Goal: Task Accomplishment & Management: Manage account settings

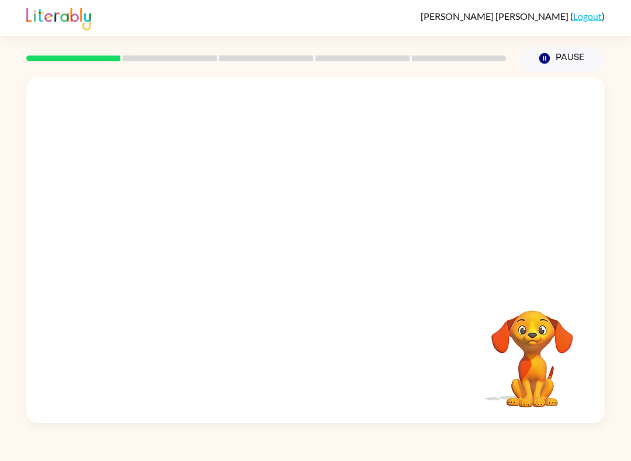
click at [586, 20] on link "Logout" at bounding box center [587, 16] width 29 height 11
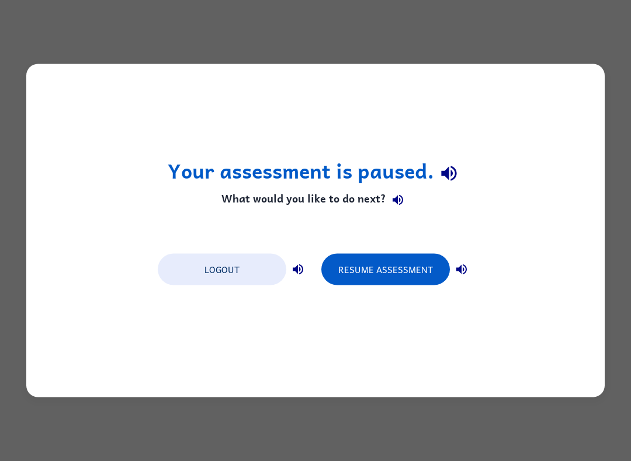
click at [239, 268] on button "Logout" at bounding box center [222, 270] width 128 height 32
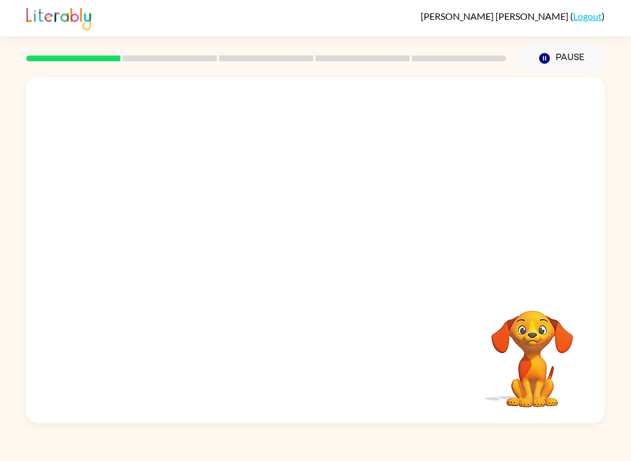
click at [601, 5] on div "[PERSON_NAME] ( Logout )" at bounding box center [315, 18] width 578 height 36
click at [586, 18] on link "Logout" at bounding box center [587, 16] width 29 height 11
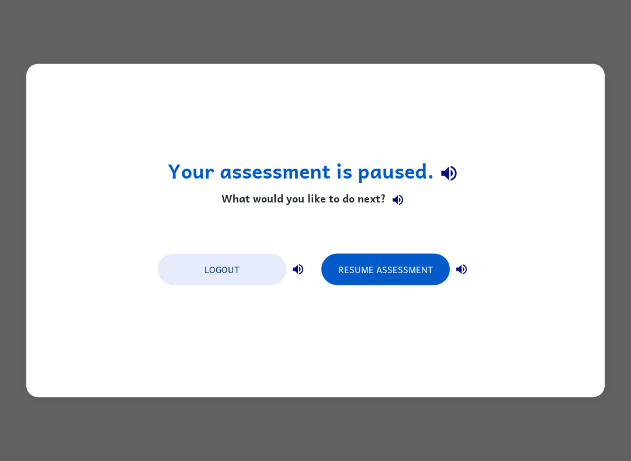
click at [406, 271] on button "Resume Assessment" at bounding box center [385, 270] width 128 height 32
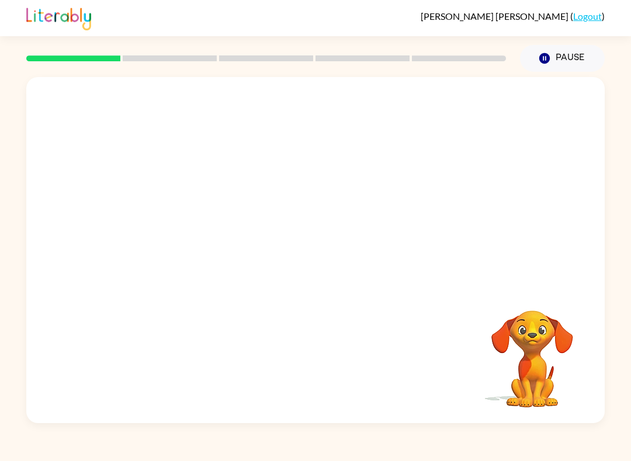
click at [586, 15] on link "Logout" at bounding box center [587, 16] width 29 height 11
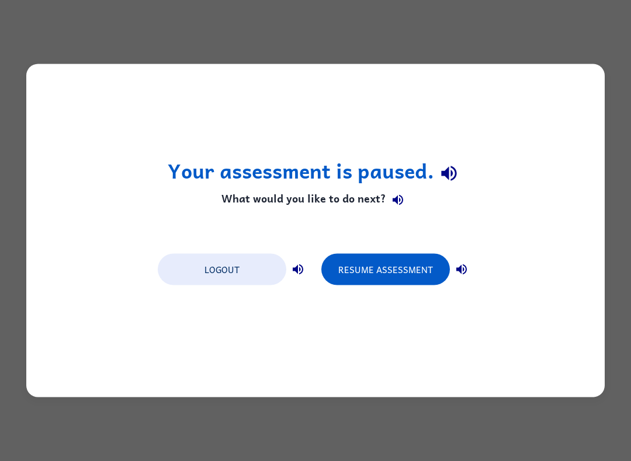
click at [244, 270] on button "Logout" at bounding box center [222, 270] width 128 height 32
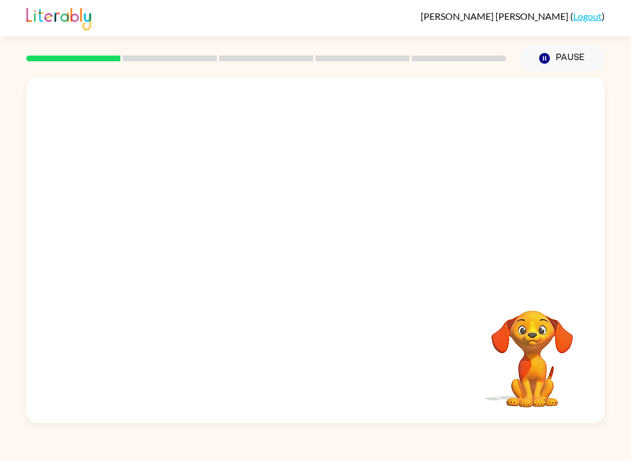
click at [592, 19] on link "Logout" at bounding box center [587, 16] width 29 height 11
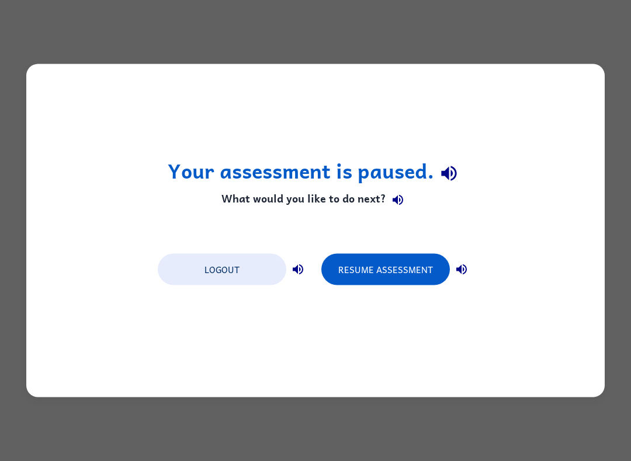
click at [246, 274] on button "Logout" at bounding box center [222, 270] width 128 height 32
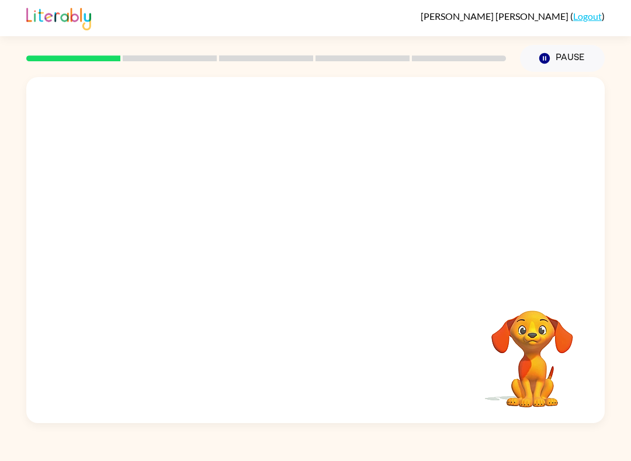
click at [566, 50] on button "Pause Pause" at bounding box center [562, 58] width 85 height 27
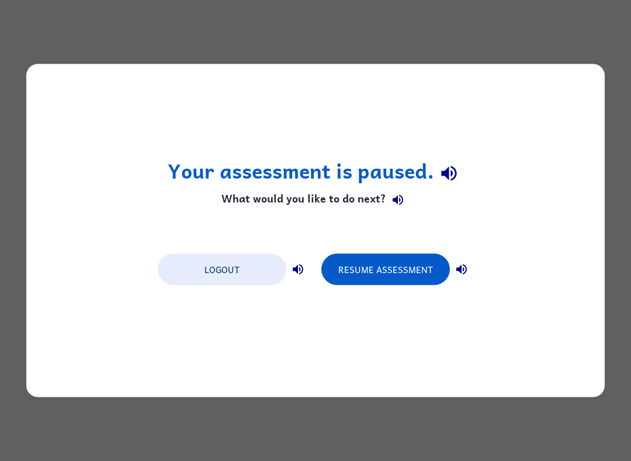
click at [243, 263] on button "Logout" at bounding box center [222, 270] width 128 height 32
